Goal: Information Seeking & Learning: Find specific fact

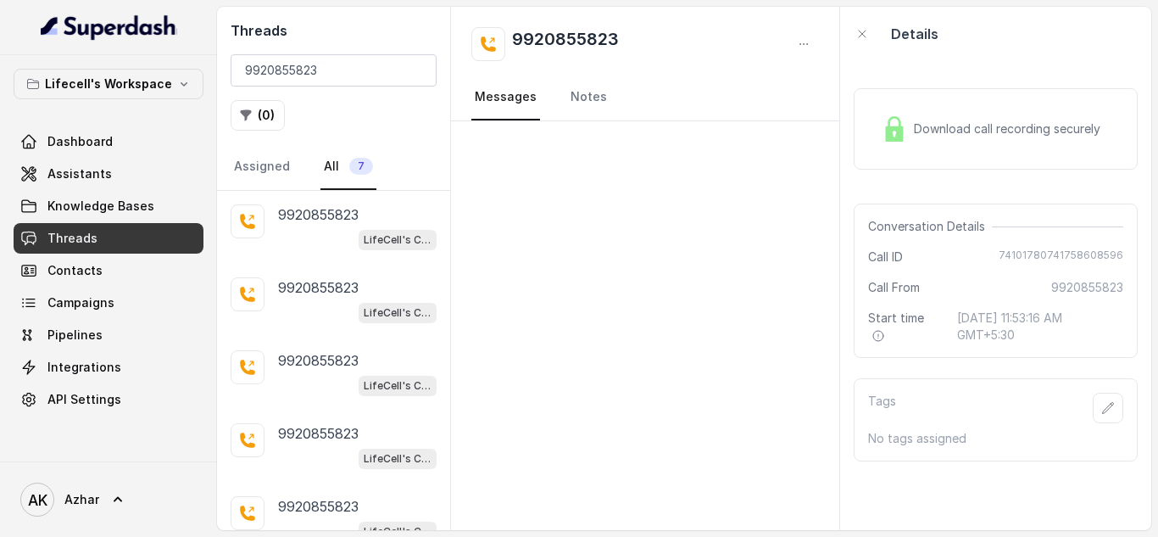
click at [275, 65] on input "9920855823" at bounding box center [334, 70] width 206 height 32
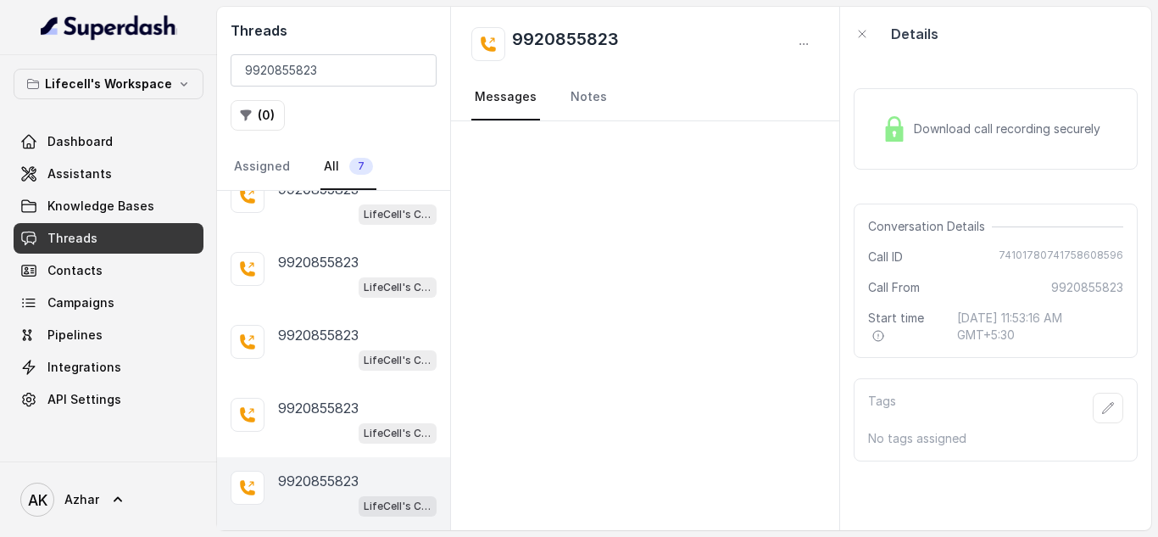
click at [275, 65] on input "9920855823" at bounding box center [334, 70] width 206 height 32
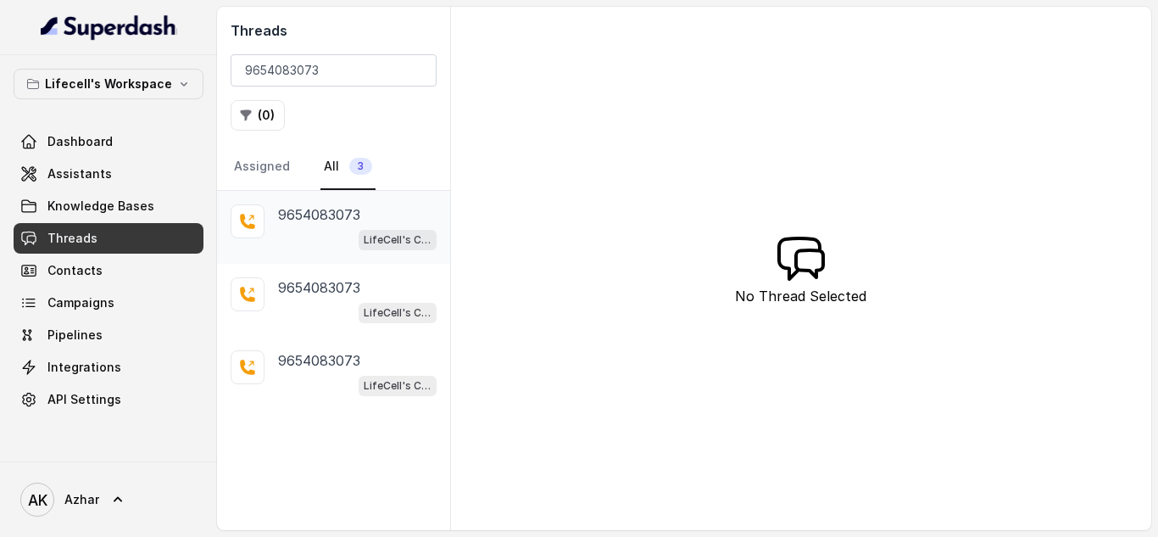
type input "9654083073"
click at [329, 243] on div "LifeCell's Call Assistant" at bounding box center [357, 239] width 159 height 22
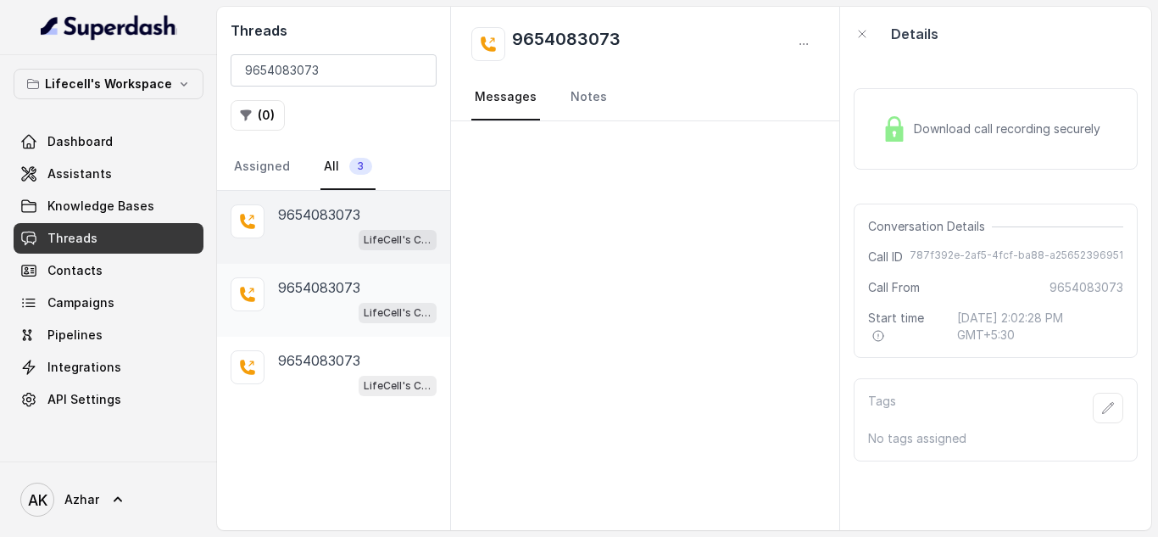
click at [337, 286] on p "9654083073" at bounding box center [319, 287] width 82 height 20
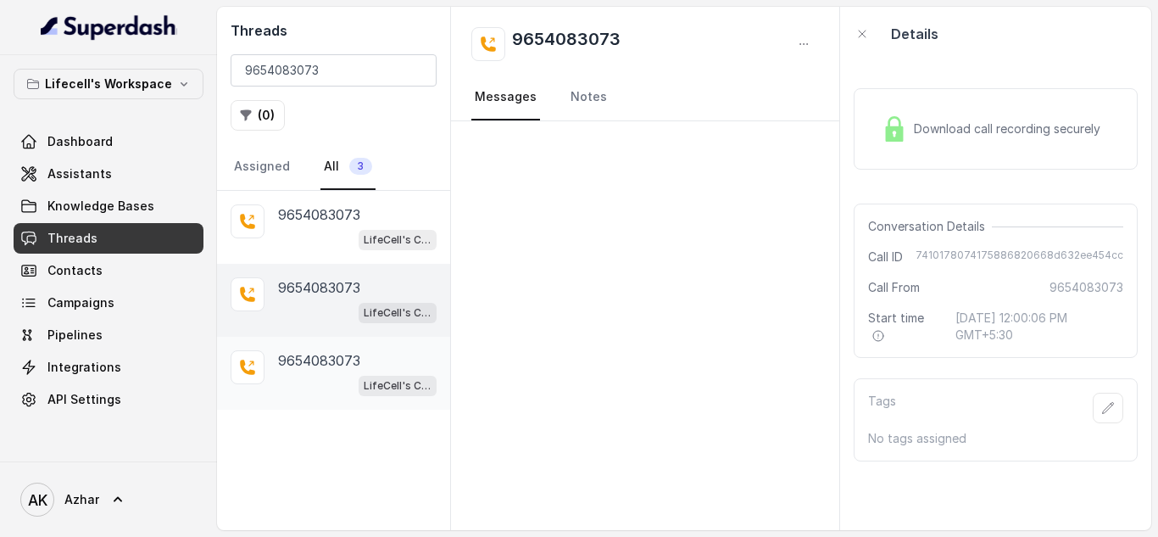
click at [321, 347] on div "[PHONE_NUMBER] LifeCell's Call Assistant" at bounding box center [333, 373] width 233 height 73
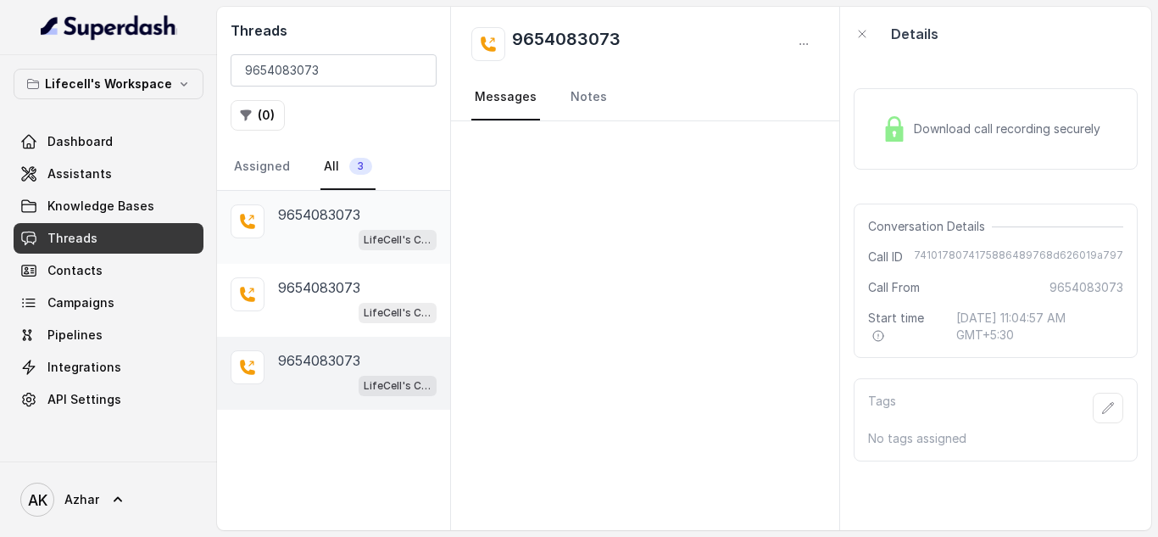
click at [319, 236] on div "LifeCell's Call Assistant" at bounding box center [357, 239] width 159 height 22
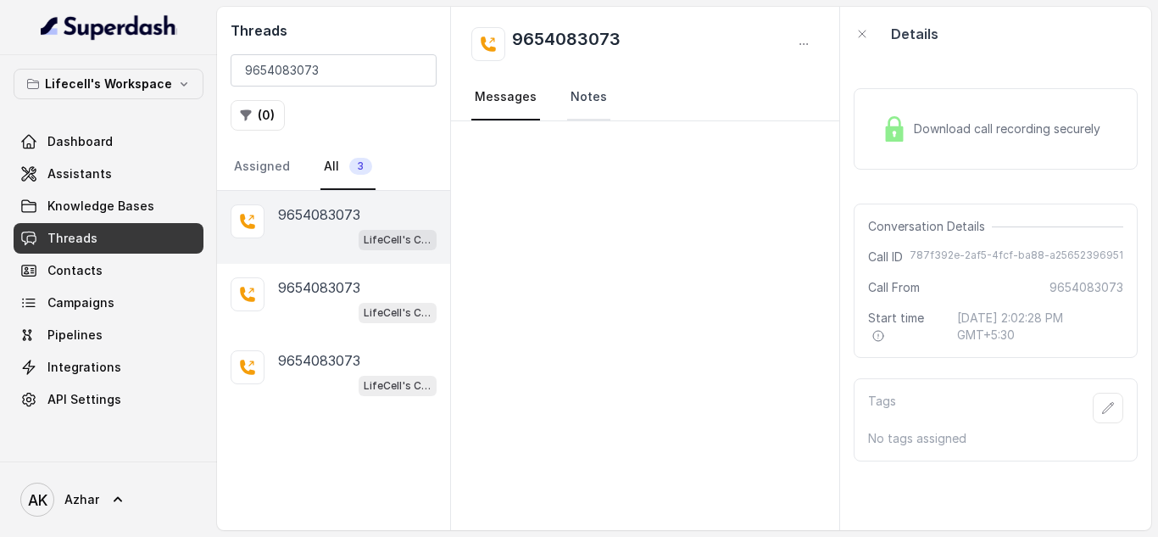
click at [596, 101] on link "Notes" at bounding box center [588, 98] width 43 height 46
click at [529, 97] on link "Messages" at bounding box center [505, 98] width 69 height 46
click at [914, 130] on span "Download call recording securely" at bounding box center [1010, 128] width 193 height 17
click at [351, 292] on p "9654083073" at bounding box center [319, 287] width 82 height 20
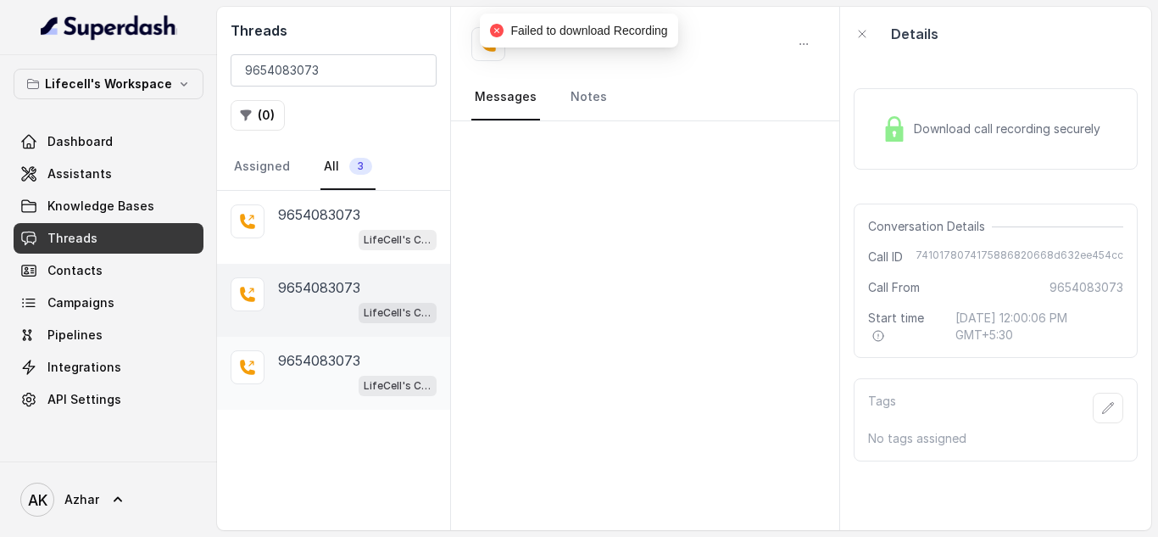
click at [320, 362] on p "9654083073" at bounding box center [319, 360] width 82 height 20
click at [315, 304] on div "LifeCell's Call Assistant" at bounding box center [357, 312] width 159 height 22
click at [939, 126] on span "Download call recording securely" at bounding box center [1010, 128] width 193 height 17
click at [325, 354] on p "9654083073" at bounding box center [319, 360] width 82 height 20
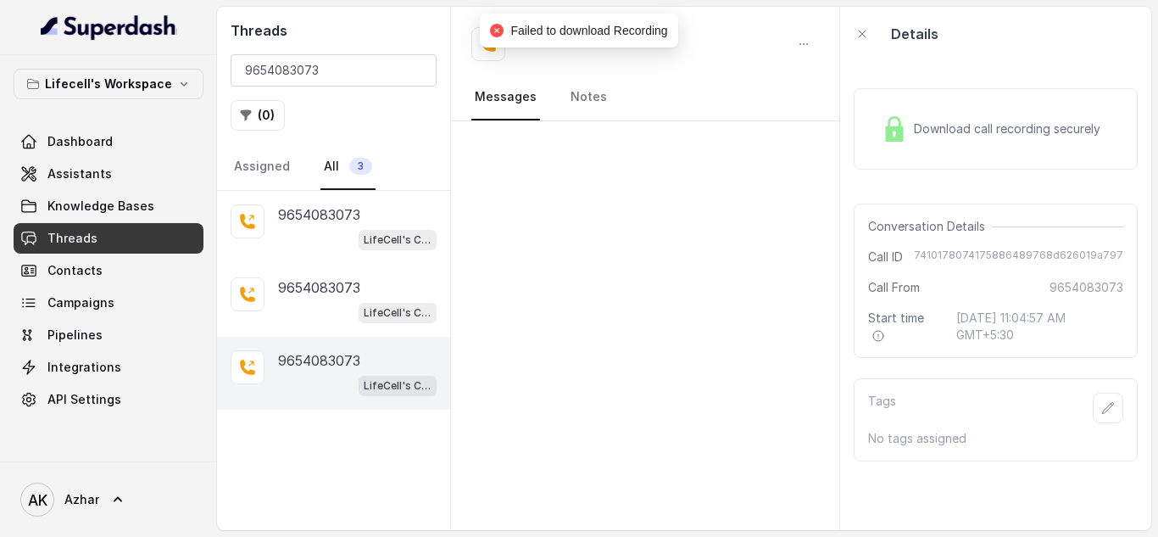
click at [931, 131] on span "Download call recording securely" at bounding box center [1010, 128] width 193 height 17
click at [340, 75] on input "9654083073" at bounding box center [334, 70] width 206 height 32
click at [328, 25] on h2 "Threads" at bounding box center [334, 30] width 206 height 20
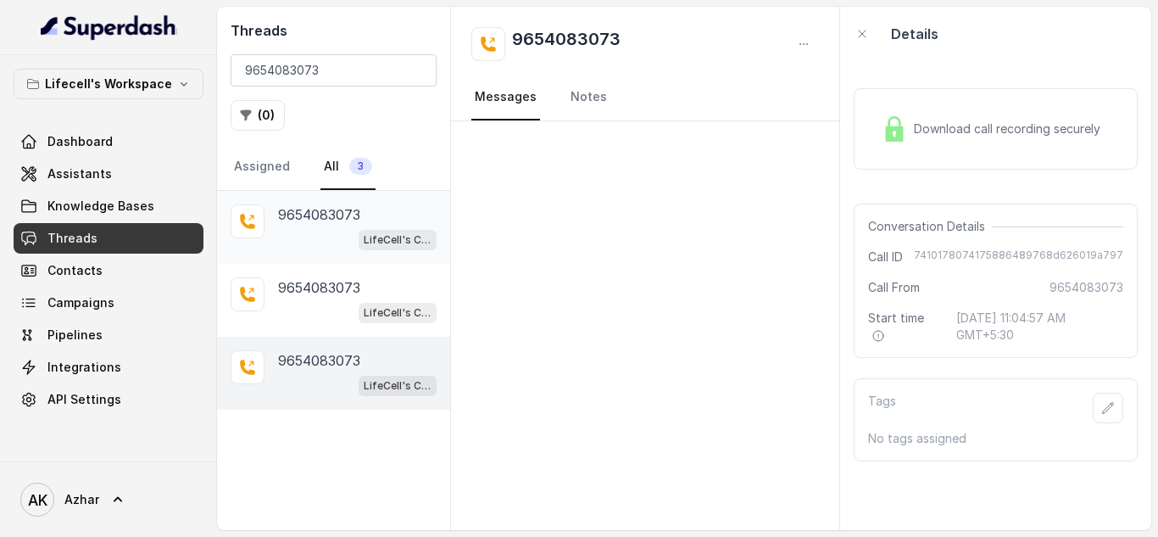
click at [313, 223] on p "9654083073" at bounding box center [319, 214] width 82 height 20
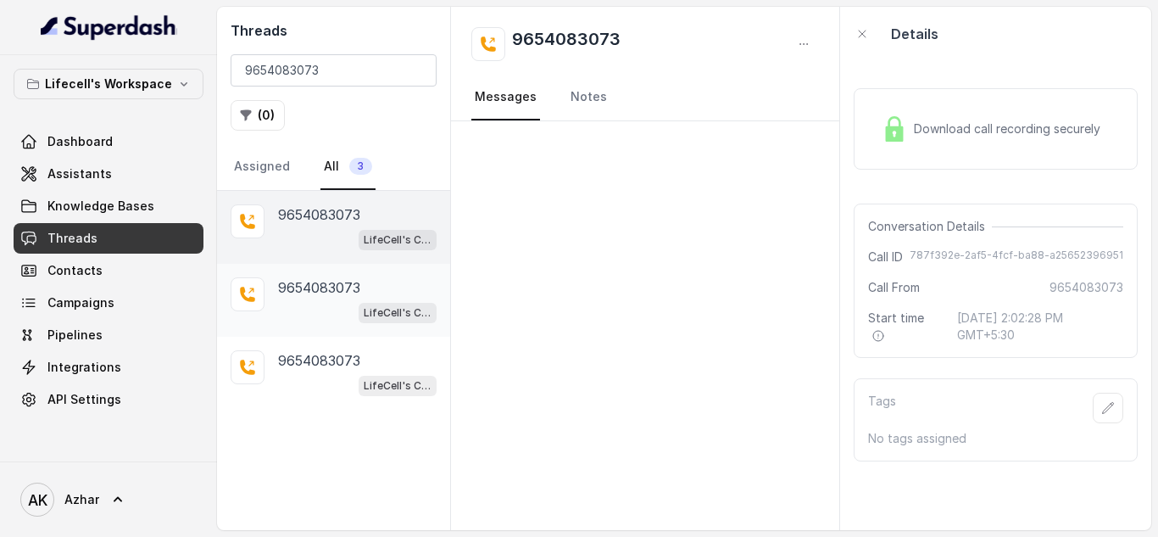
click at [314, 281] on p "9654083073" at bounding box center [319, 287] width 82 height 20
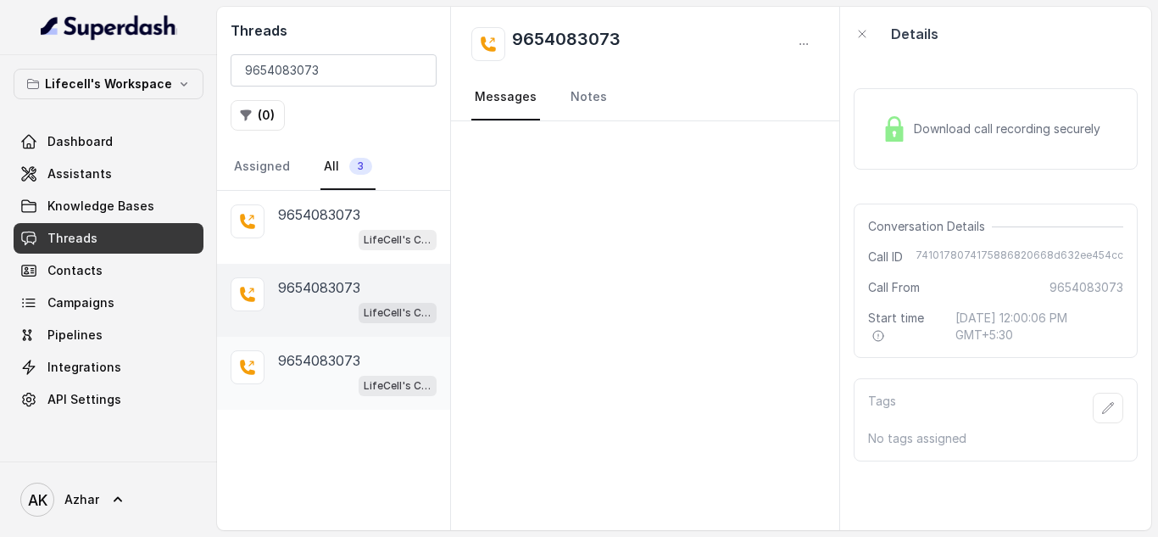
click at [315, 347] on div "[PHONE_NUMBER] LifeCell's Call Assistant" at bounding box center [333, 373] width 233 height 73
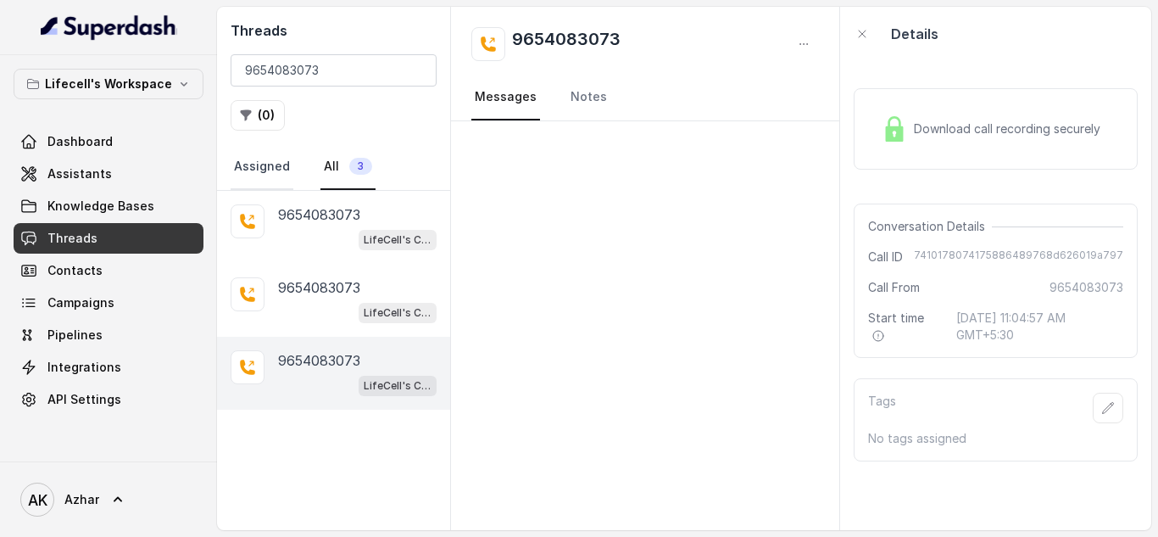
click at [277, 161] on link "Assigned" at bounding box center [262, 167] width 63 height 46
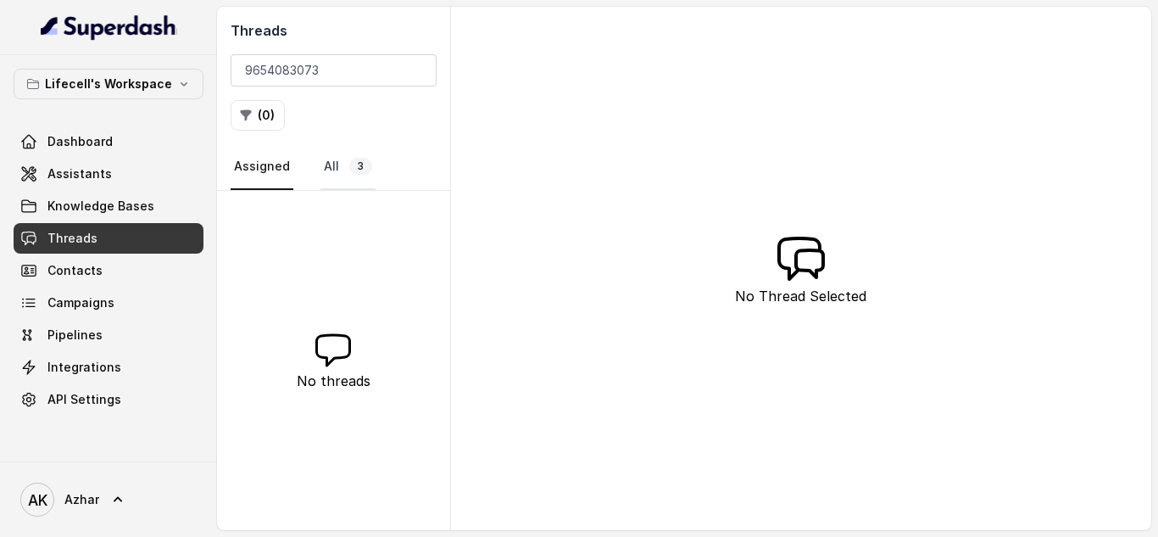
click at [341, 163] on link "All 3" at bounding box center [347, 167] width 55 height 46
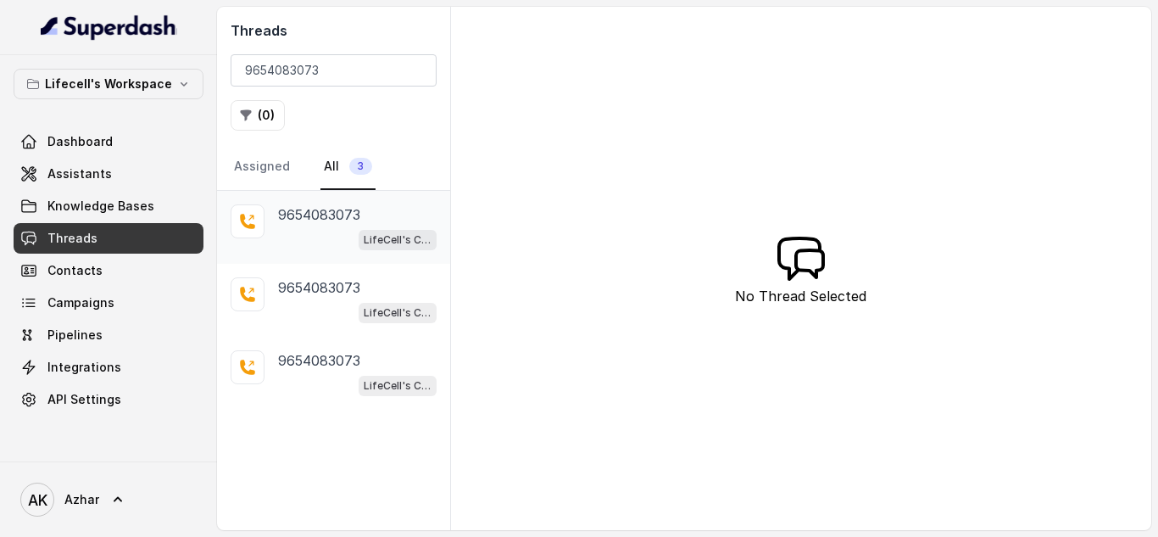
click at [321, 241] on div "LifeCell's Call Assistant" at bounding box center [357, 239] width 159 height 22
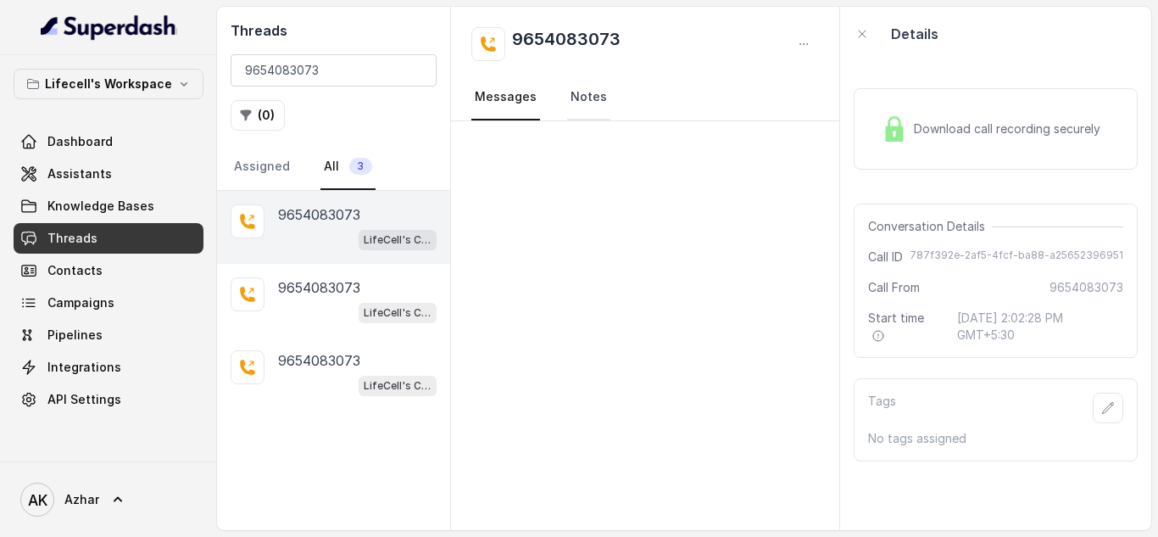
click at [581, 92] on link "Notes" at bounding box center [588, 98] width 43 height 46
click at [502, 87] on link "Messages" at bounding box center [505, 98] width 69 height 46
click at [296, 73] on input "9654083073" at bounding box center [334, 70] width 206 height 32
click at [894, 129] on img at bounding box center [894, 128] width 25 height 25
click at [408, 26] on h2 "Threads" at bounding box center [334, 30] width 206 height 20
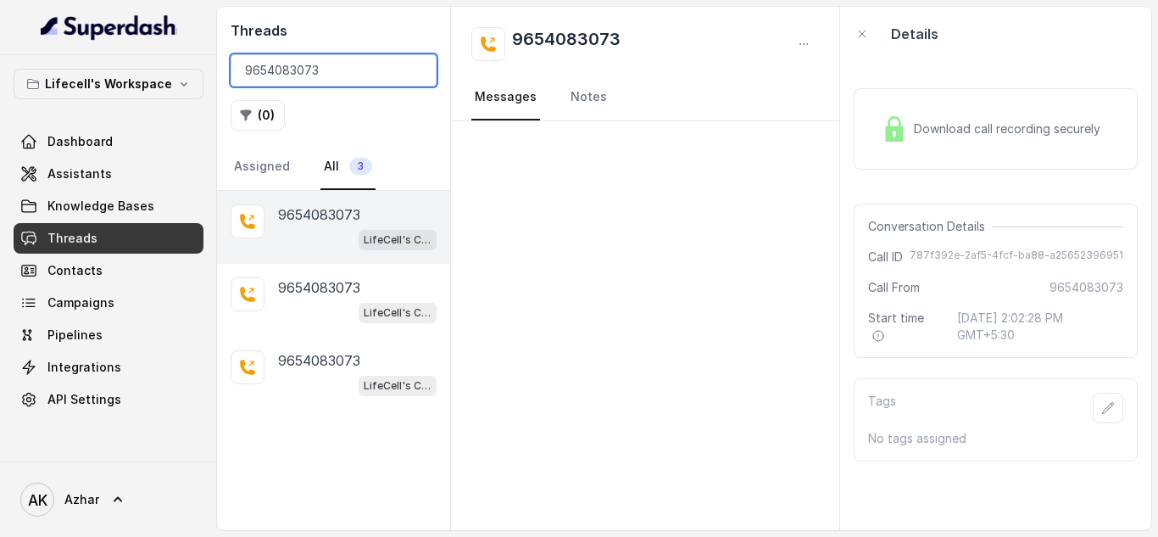
click at [277, 61] on input "9654083073" at bounding box center [334, 70] width 206 height 32
